Goal: Task Accomplishment & Management: Manage account settings

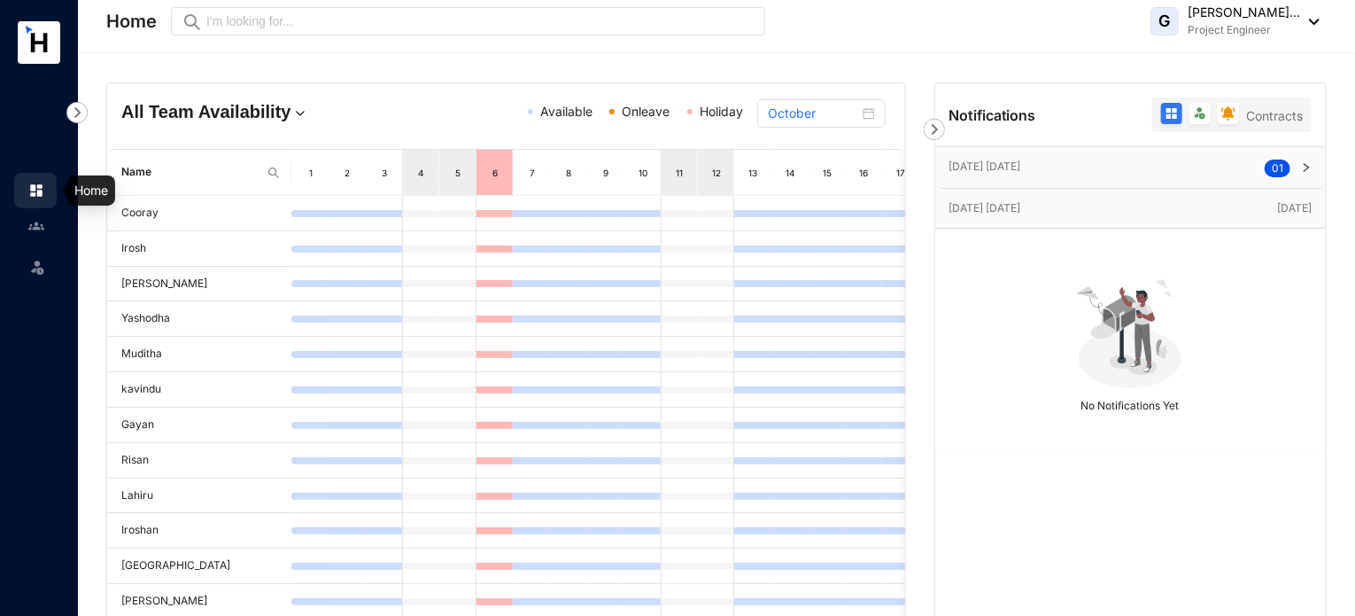
click at [36, 185] on img at bounding box center [36, 190] width 16 height 16
click at [1315, 19] on img at bounding box center [1309, 22] width 19 height 6
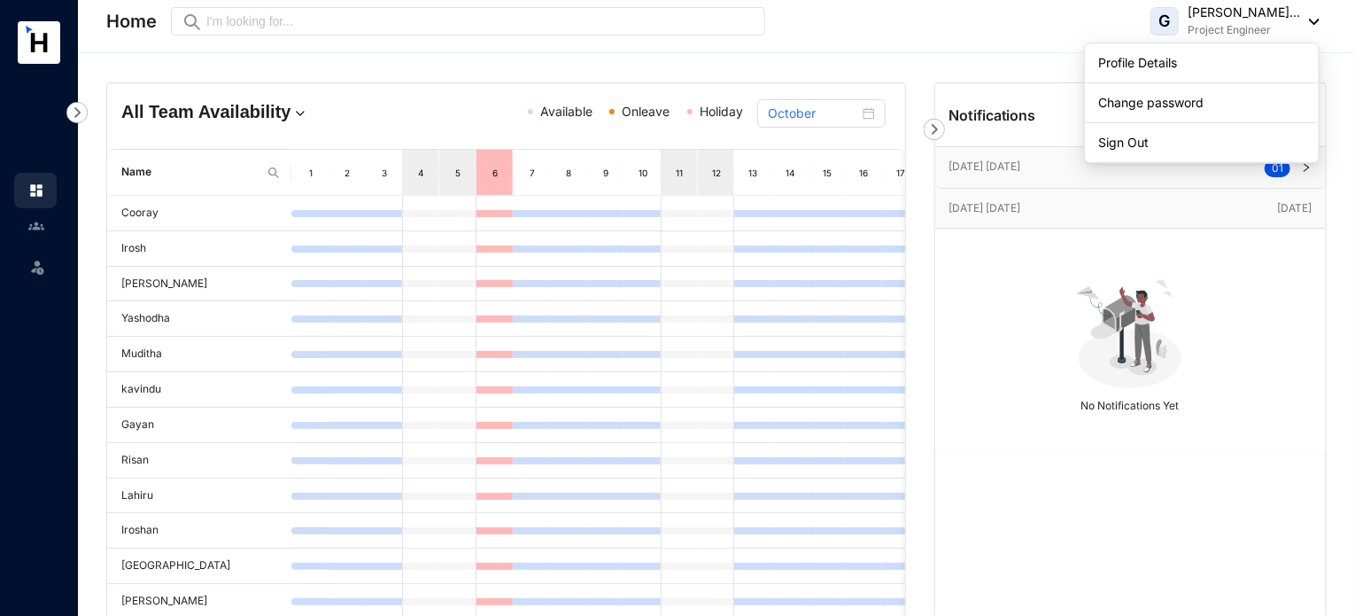
click at [74, 107] on img at bounding box center [76, 112] width 21 height 21
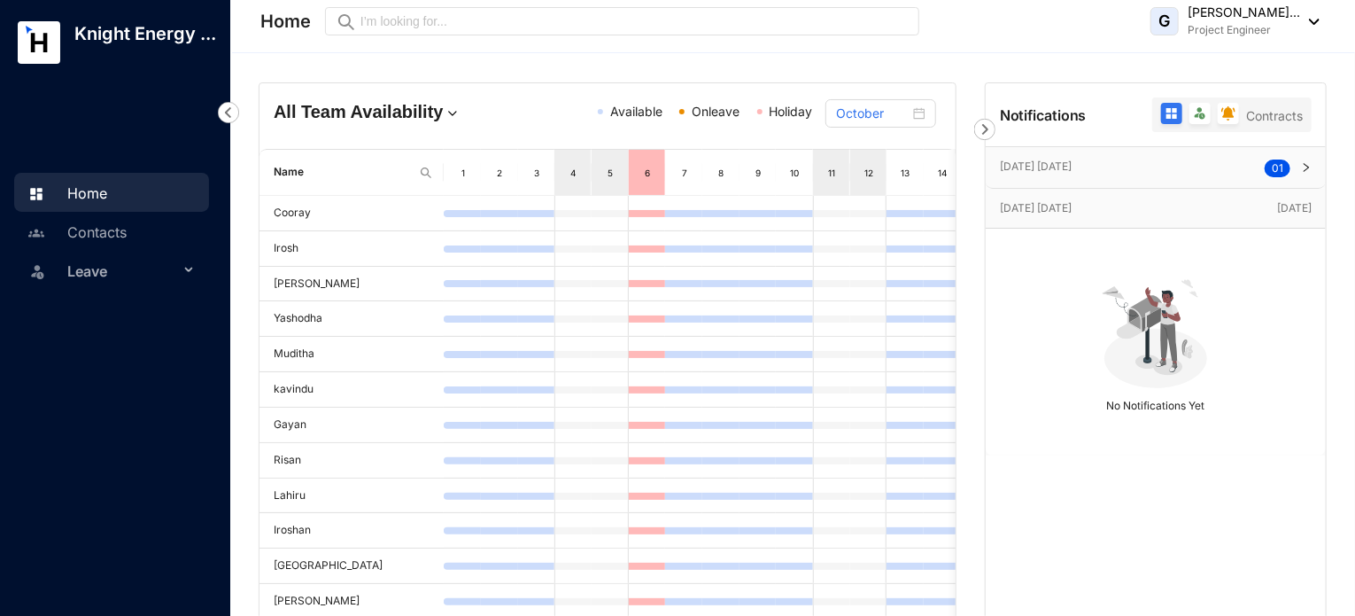
click at [82, 46] on p "Knight Energy ..." at bounding box center [145, 33] width 170 height 25
click at [120, 39] on p "Knight Energy ..." at bounding box center [145, 33] width 170 height 25
click at [35, 39] on icon at bounding box center [39, 42] width 17 height 19
click at [188, 270] on icon at bounding box center [190, 270] width 9 height 0
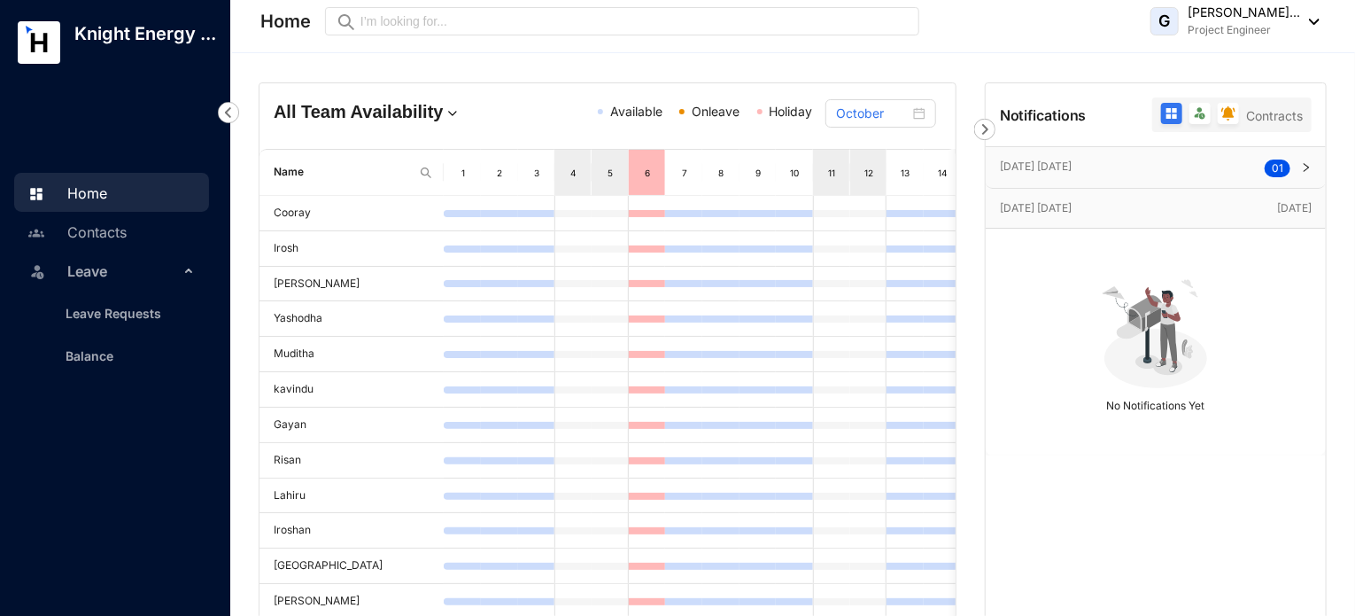
click at [188, 268] on icon at bounding box center [190, 268] width 9 height 0
click at [101, 235] on link "Contacts" at bounding box center [75, 232] width 104 height 18
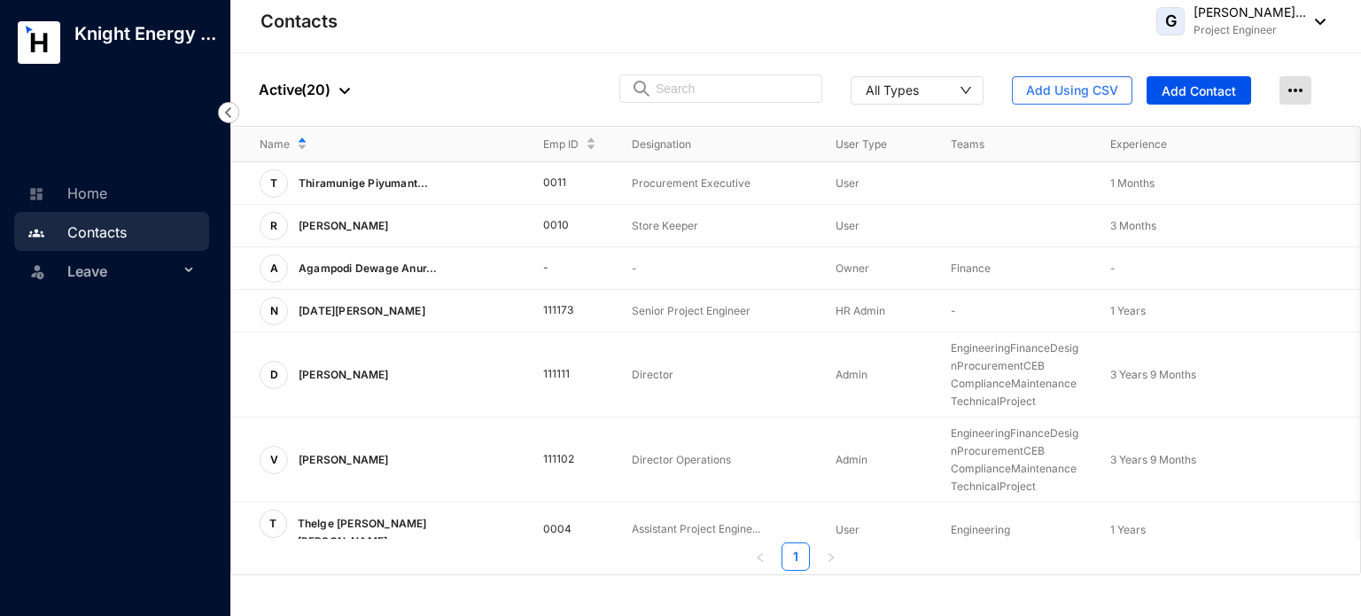
click at [1292, 81] on img at bounding box center [1295, 90] width 32 height 28
click at [1205, 59] on div "People Active ( 20 ) All Types Add Using CSV Add Contact" at bounding box center [795, 89] width 1130 height 73
click at [91, 198] on link "Home" at bounding box center [65, 193] width 84 height 18
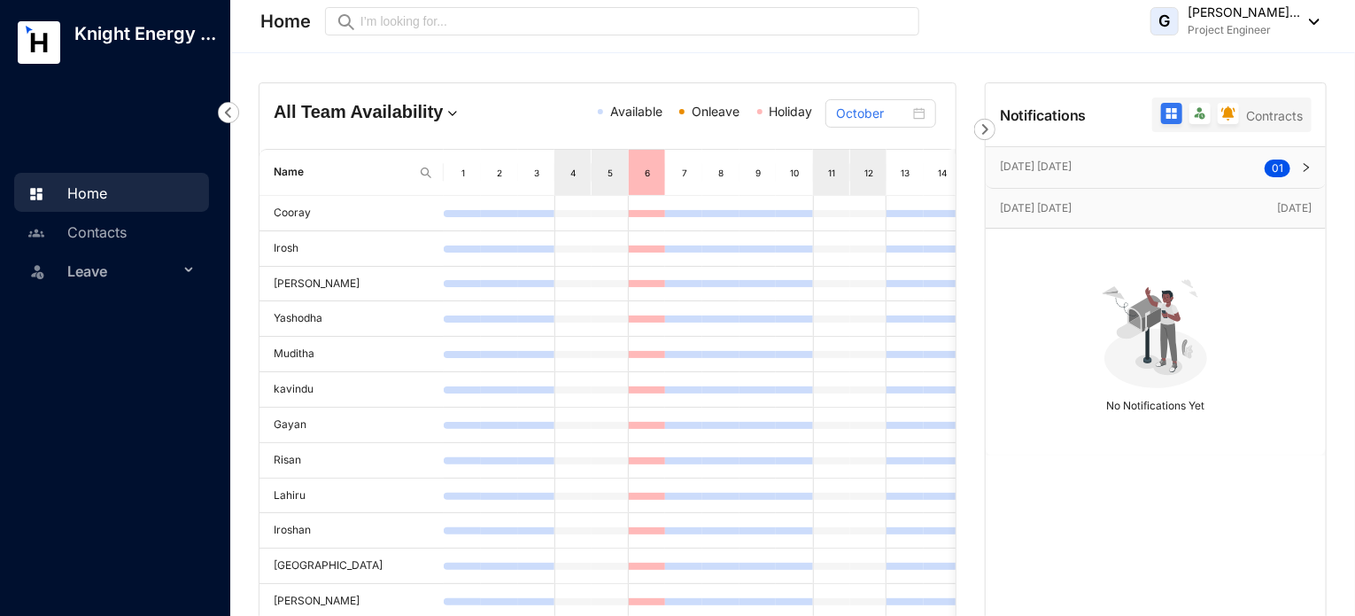
click at [1305, 166] on icon "right" at bounding box center [1306, 167] width 11 height 11
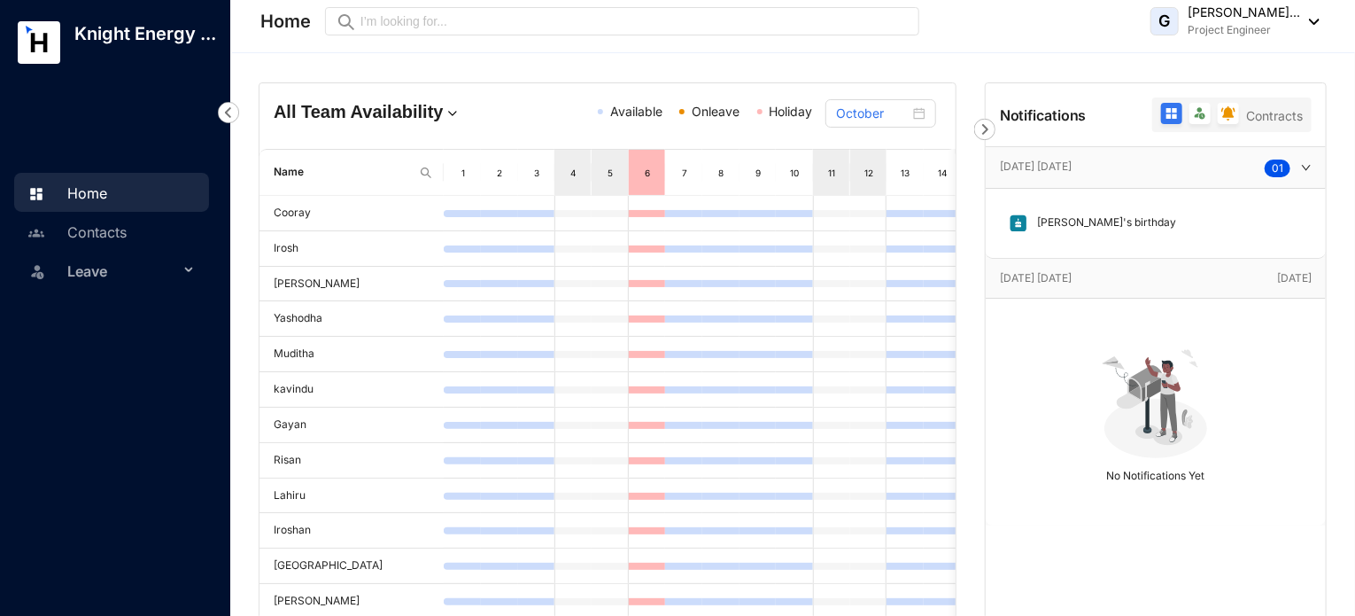
click at [1305, 166] on icon "right" at bounding box center [1306, 167] width 11 height 11
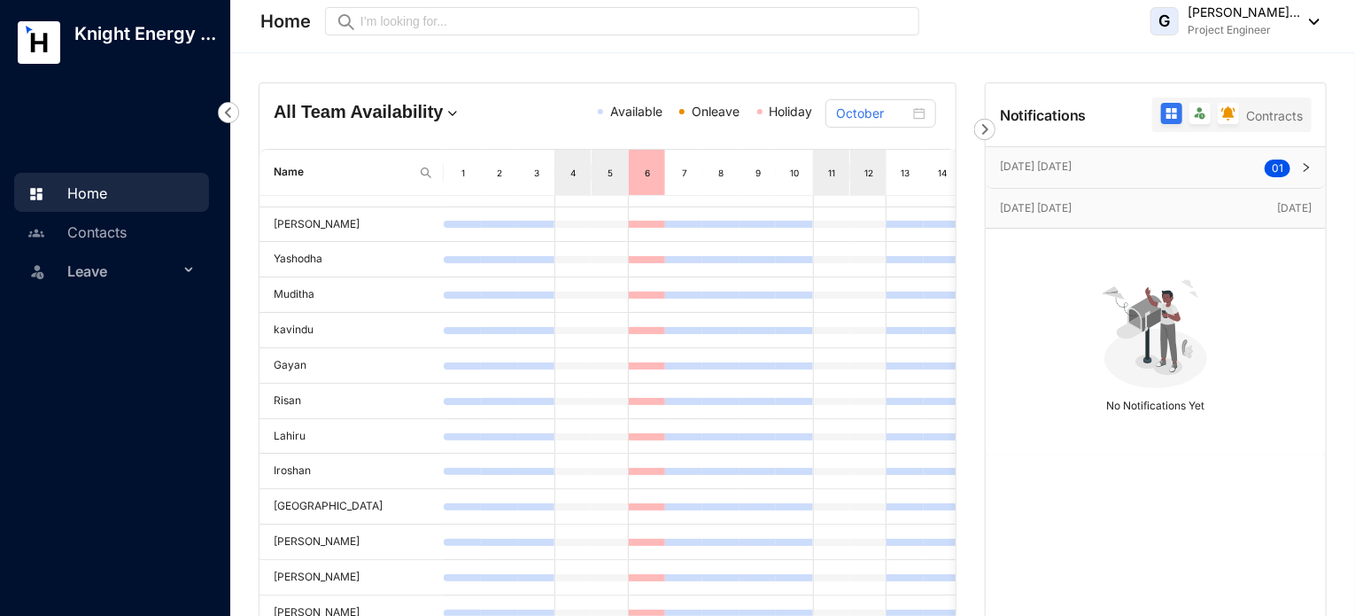
click at [107, 198] on link "Home" at bounding box center [65, 193] width 84 height 18
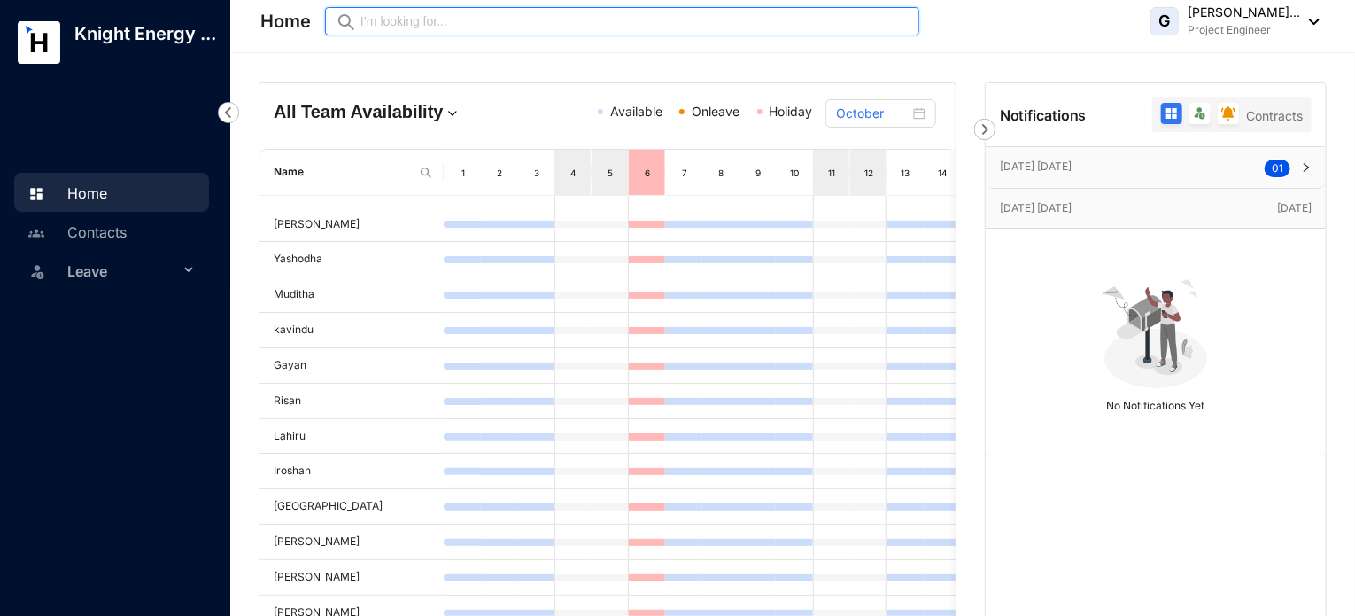
click at [388, 24] on input "text" at bounding box center [635, 21] width 548 height 19
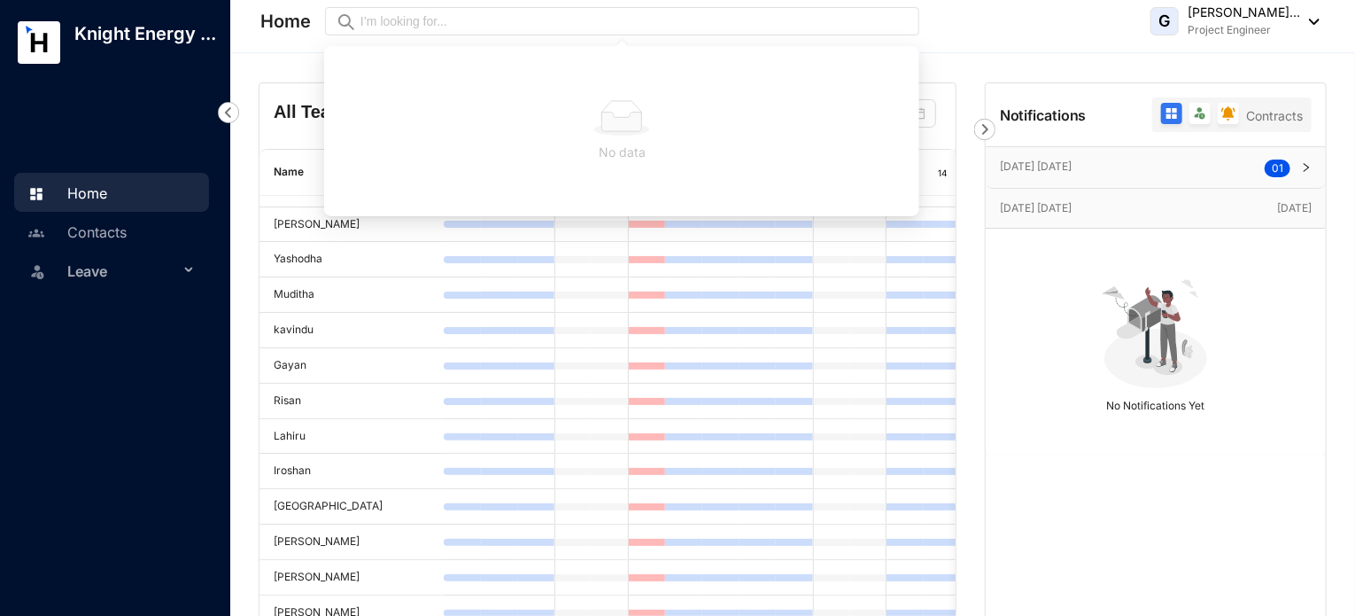
click at [272, 58] on div "All Team Availability Available Onleave Holiday October Name 1 2 3 4 5 6 7 8 9 …" at bounding box center [792, 466] width 1125 height 827
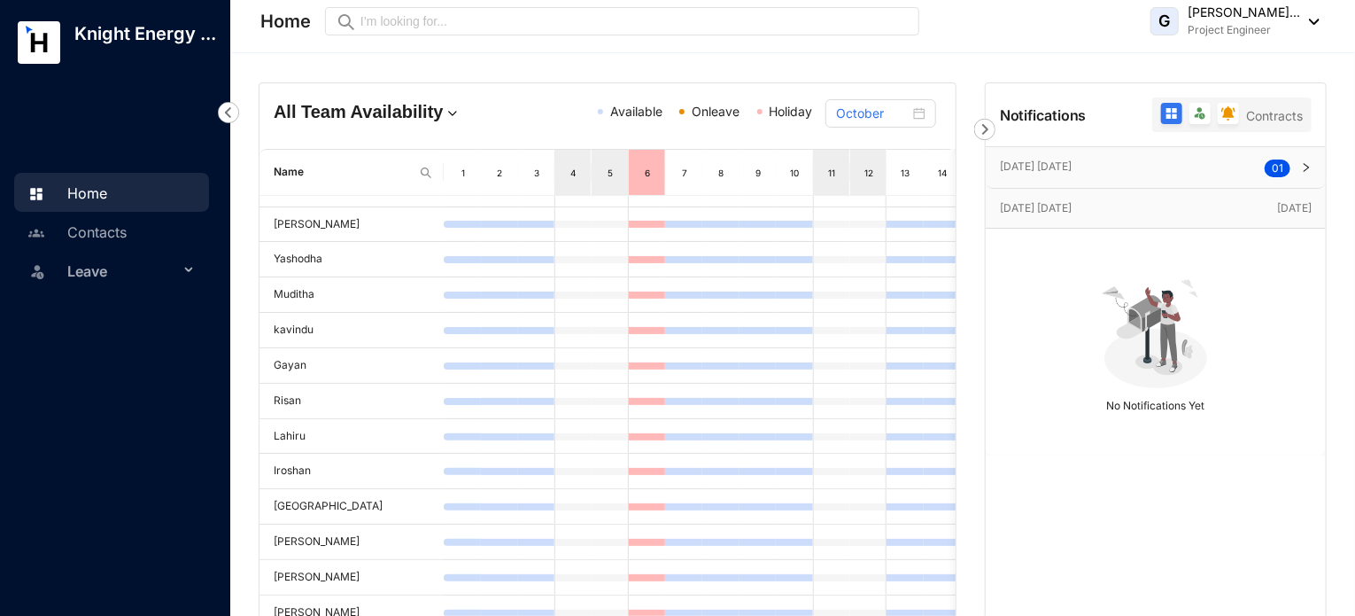
click at [32, 50] on icon at bounding box center [39, 42] width 17 height 19
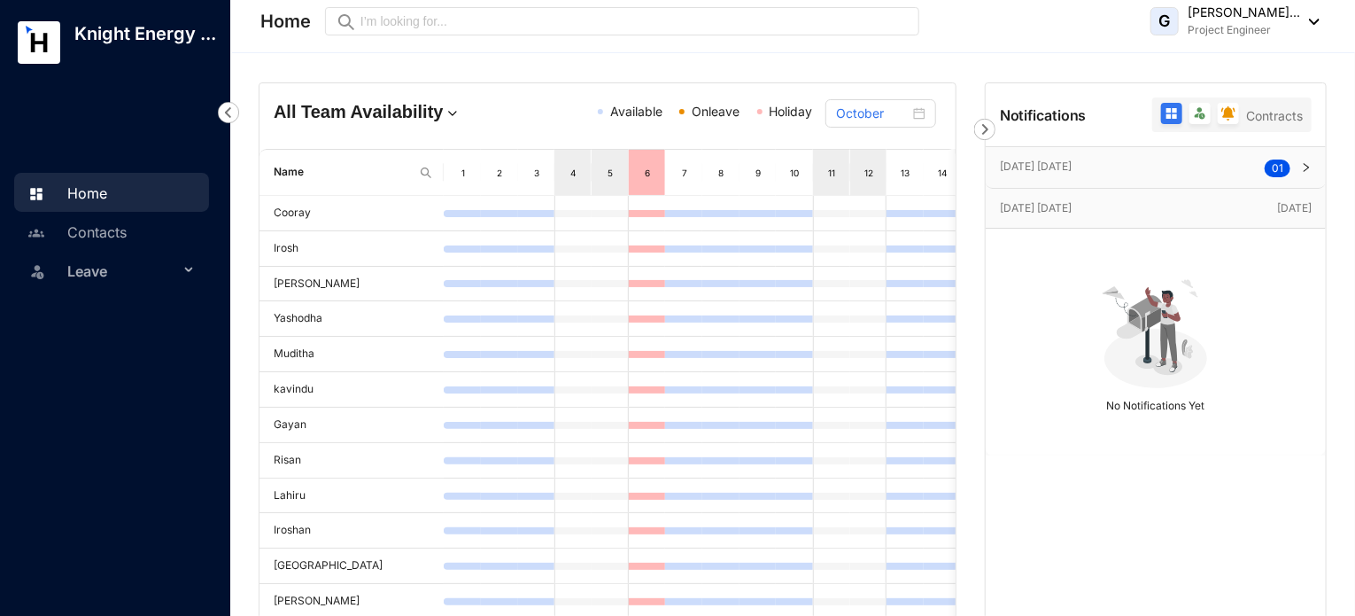
click at [84, 46] on p "Knight Energy ..." at bounding box center [145, 33] width 170 height 25
drag, startPoint x: 35, startPoint y: 39, endPoint x: 21, endPoint y: 77, distance: 40.6
click at [21, 77] on div at bounding box center [119, 94] width 239 height 57
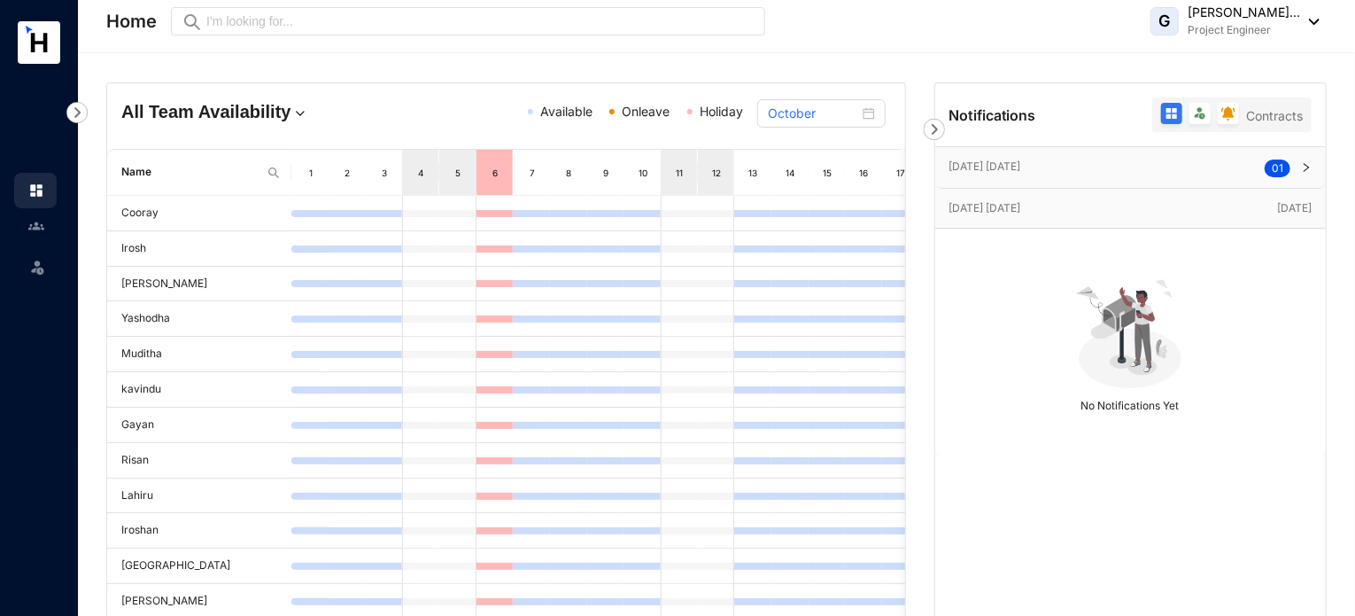
click at [22, 81] on div at bounding box center [44, 94] width 88 height 57
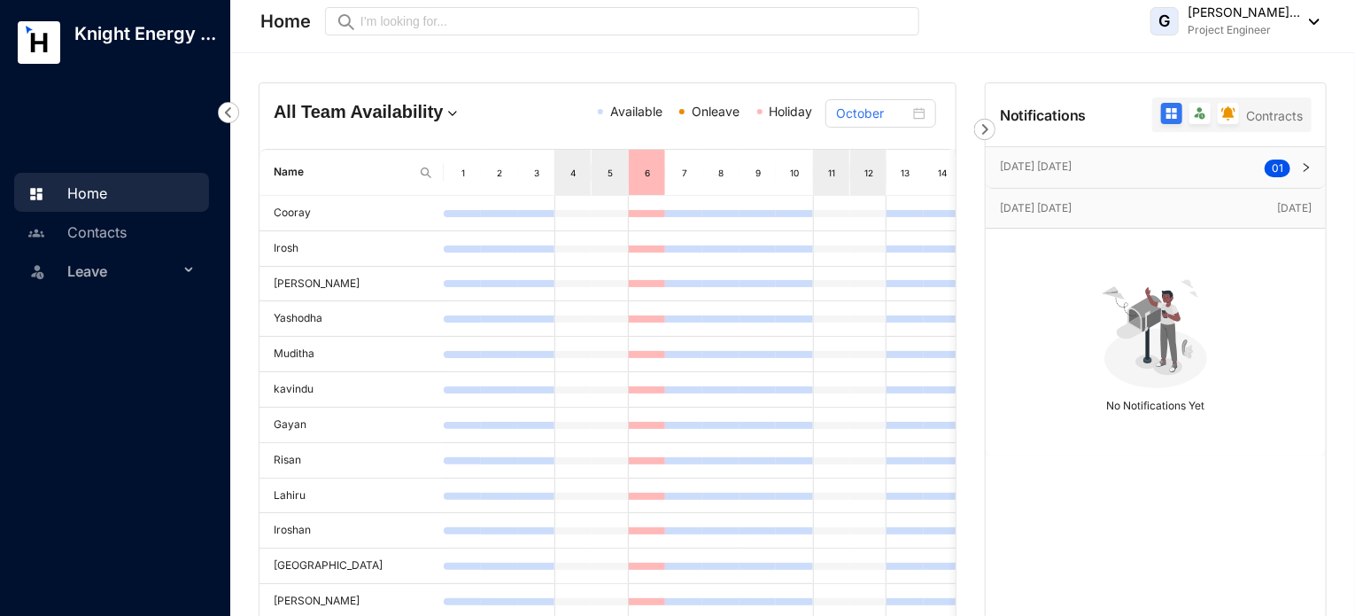
click at [1320, 17] on header "Home Preview G Nanayakkara Wasam Thelika... Project Engineer" at bounding box center [793, 26] width 1123 height 53
click at [1316, 20] on img at bounding box center [1309, 22] width 19 height 6
click at [1212, 17] on p "[PERSON_NAME]..." at bounding box center [1244, 13] width 112 height 18
click at [1160, 19] on span "G" at bounding box center [1166, 21] width 12 height 16
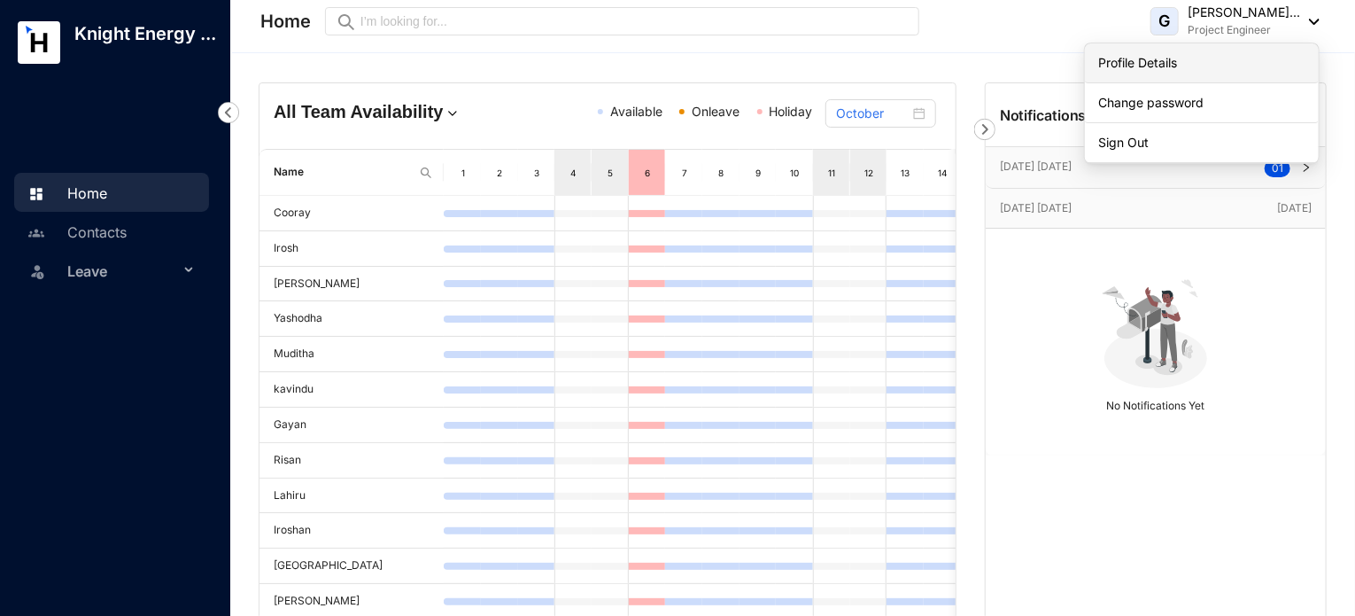
click at [1161, 61] on link "Profile Details" at bounding box center [1202, 63] width 206 height 18
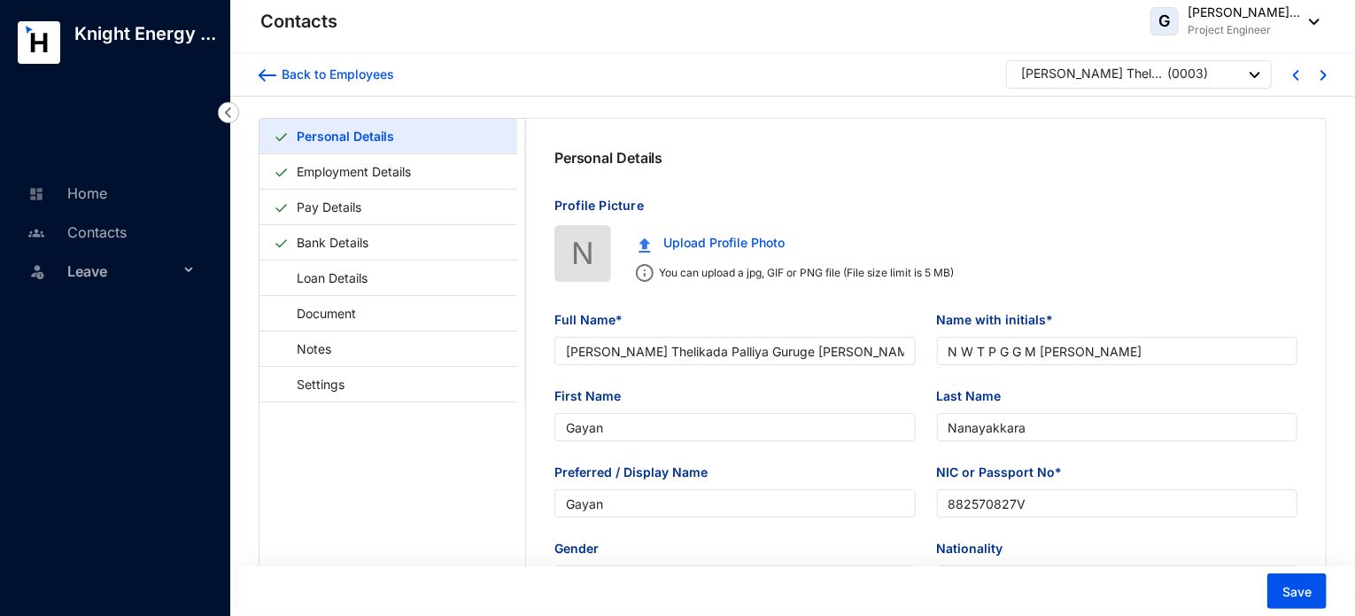
type input "Nanayakkara Wasam Thelikada Palliya Guruge Gayan Madusanka Nanayakkara"
type input "N W T P G G M Nanayakkara"
type input "Gayan"
type input "Nanayakkara"
type input "Gayan"
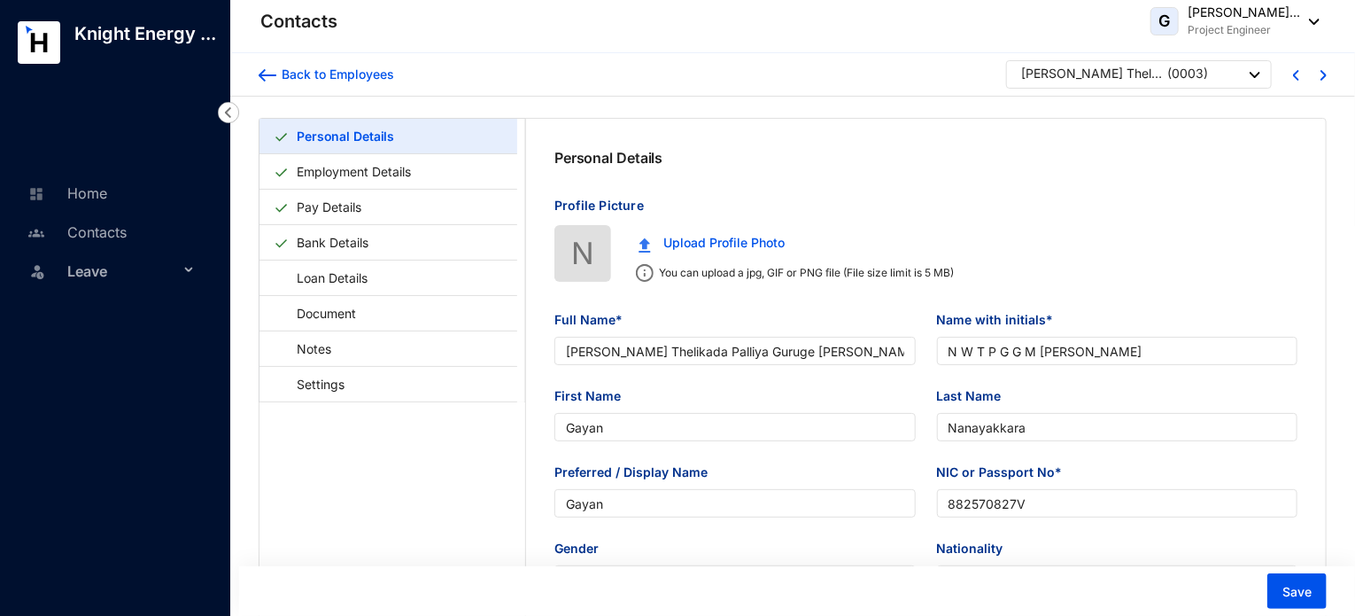
type input "882570827V"
type input "0706976247"
type input "No. D/53/2, Mudugamuwa, Ruwanwella."
checkbox input "true"
type input "S. P. M. L. Wimalaweera"
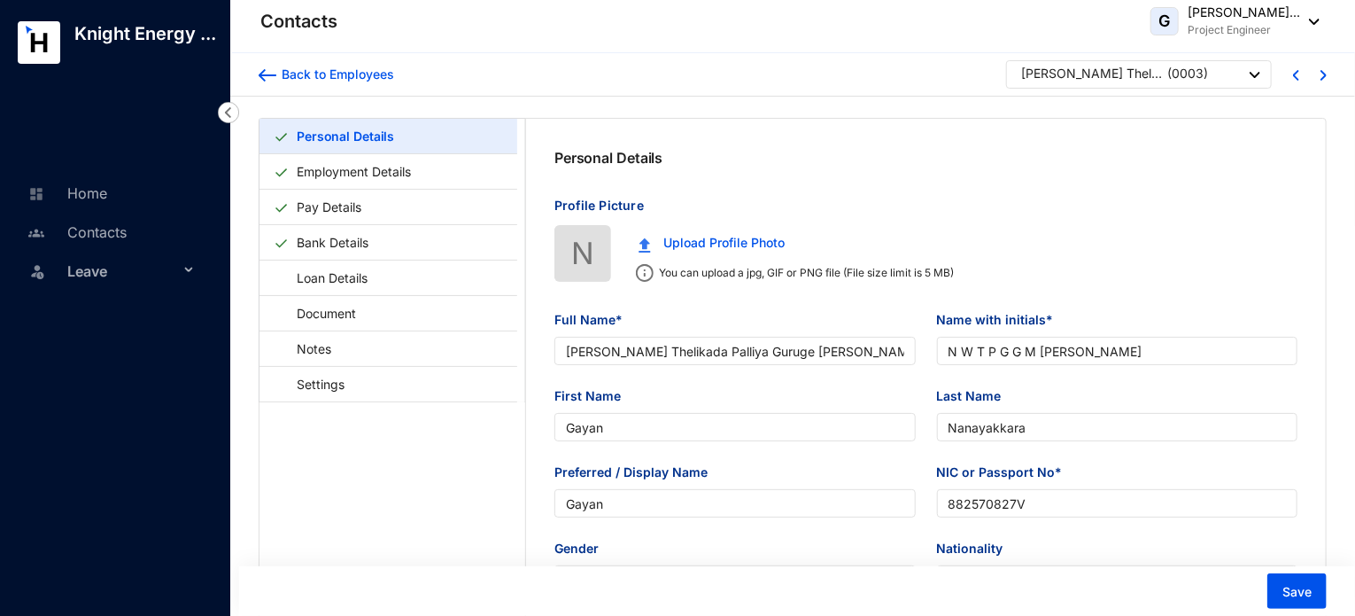
type input "0783888548"
type input "1988-09-13"
click at [369, 206] on link "Pay Details" at bounding box center [329, 207] width 79 height 36
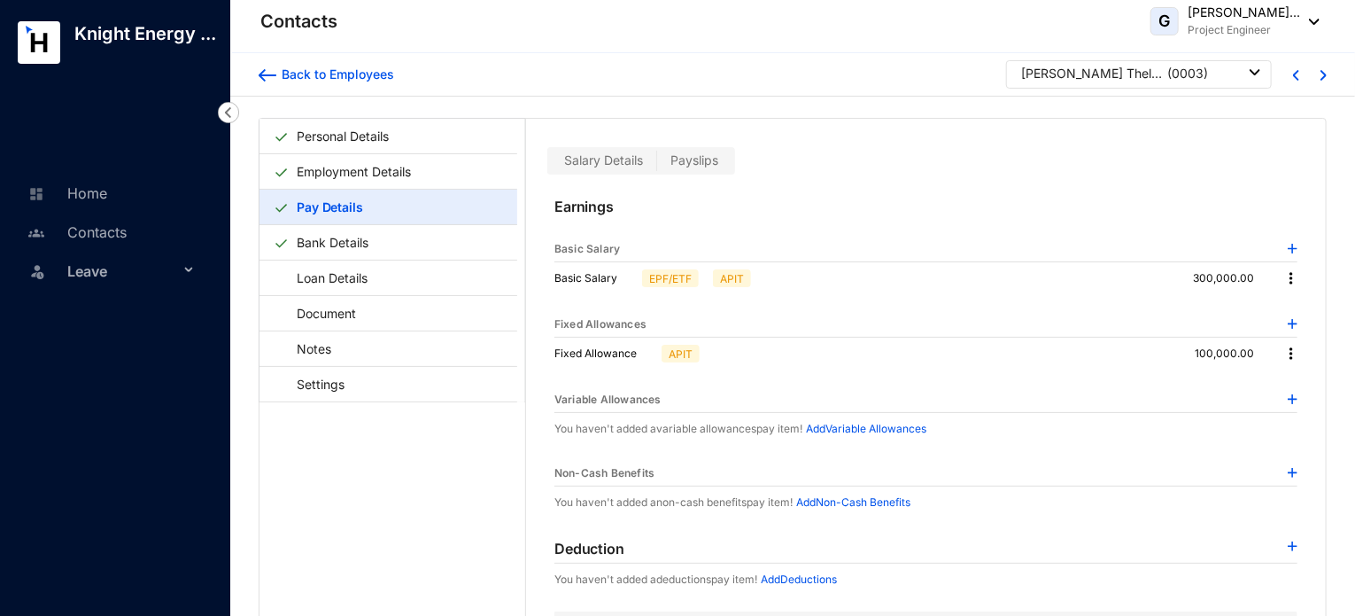
click at [710, 156] on span "Payslips" at bounding box center [695, 159] width 48 height 15
click at [657, 165] on input "Payslips" at bounding box center [657, 165] width 0 height 0
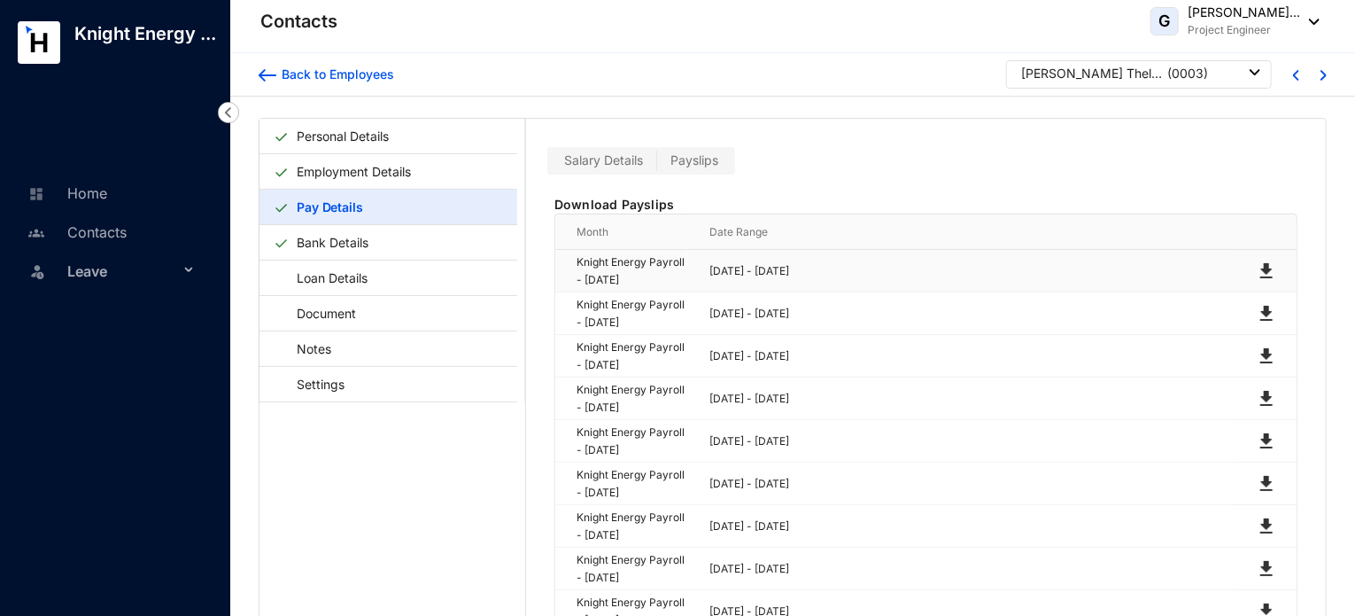
click at [1261, 265] on img at bounding box center [1266, 270] width 21 height 21
click at [1265, 314] on img at bounding box center [1266, 313] width 21 height 21
click at [1261, 356] on img at bounding box center [1266, 355] width 21 height 21
click at [344, 248] on link "Bank Details" at bounding box center [333, 242] width 86 height 36
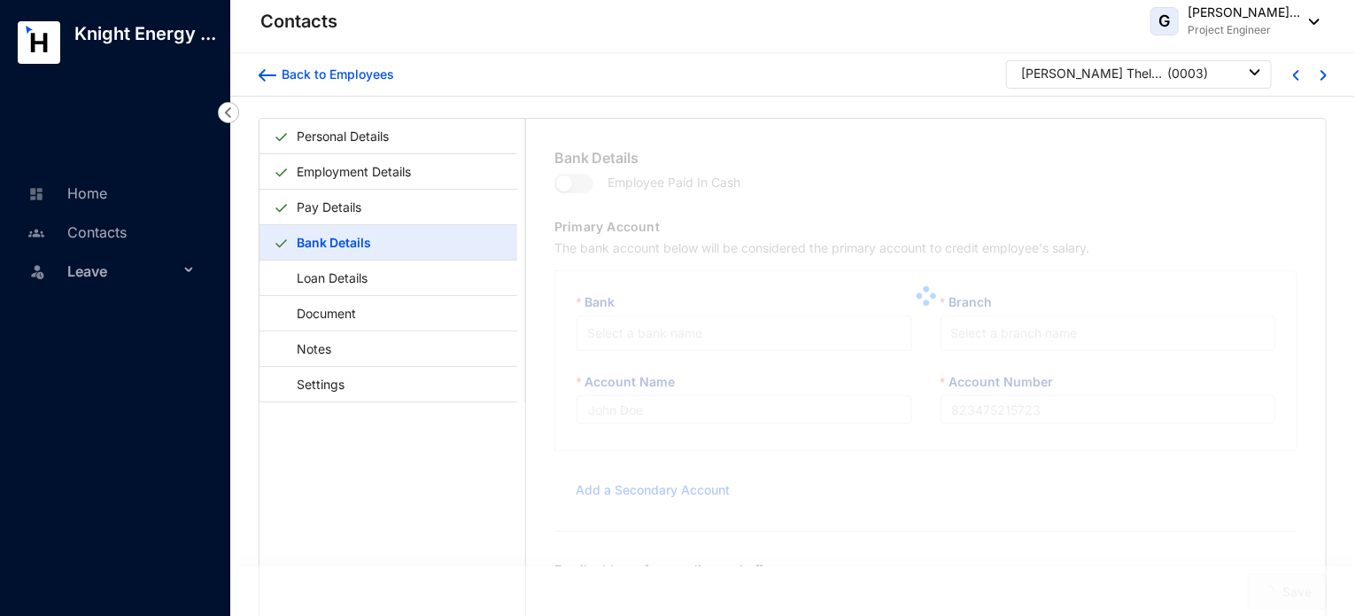
type input "NWTPGGM Nanayakkara"
type input "120157538350"
type input "gayan@slpg.lk"
